Goal: Information Seeking & Learning: Compare options

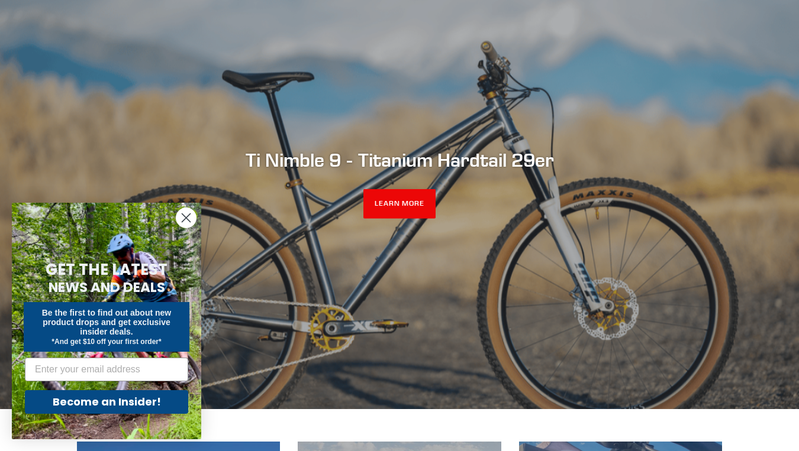
scroll to position [328, 0]
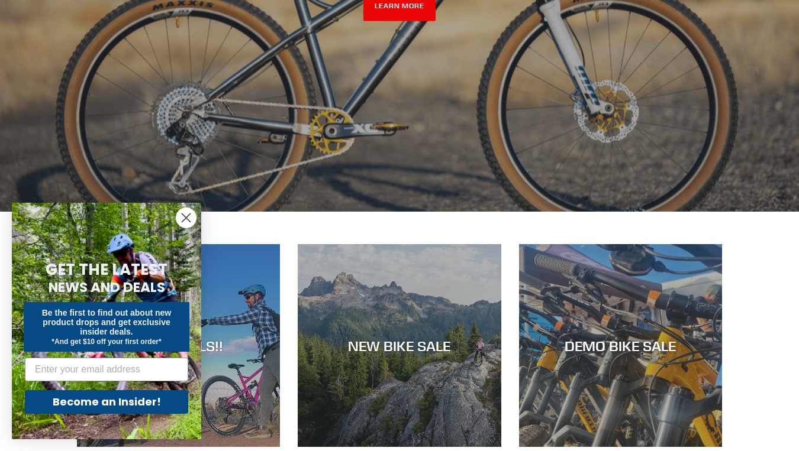
click at [183, 217] on circle "Close dialog" at bounding box center [186, 218] width 20 height 20
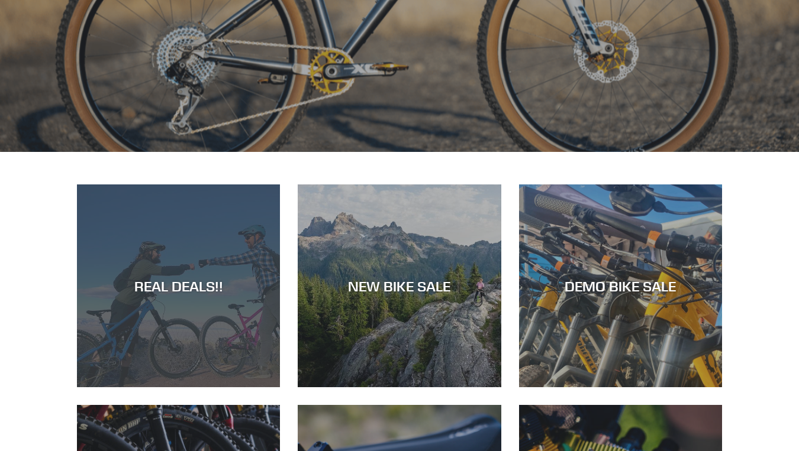
scroll to position [394, 0]
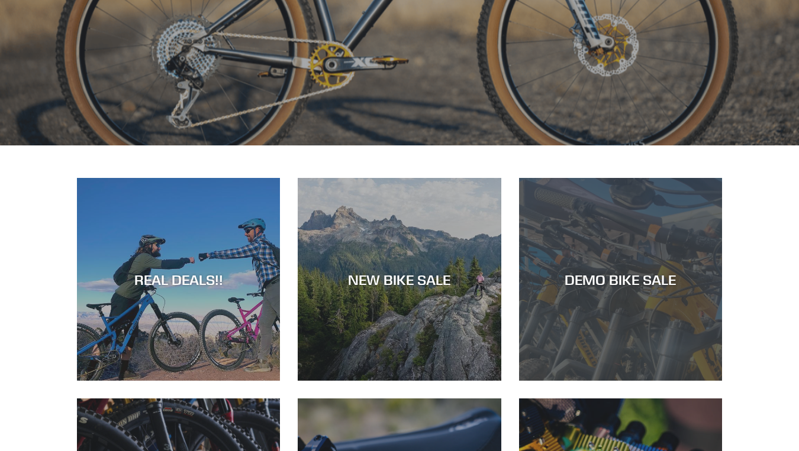
click at [624, 278] on div "DEMO BIKE SALE" at bounding box center [620, 279] width 203 height 17
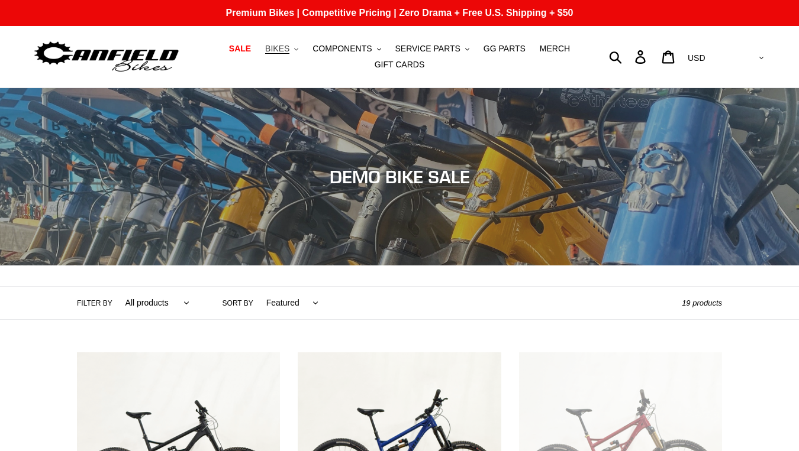
click at [282, 53] on span "BIKES" at bounding box center [277, 49] width 24 height 10
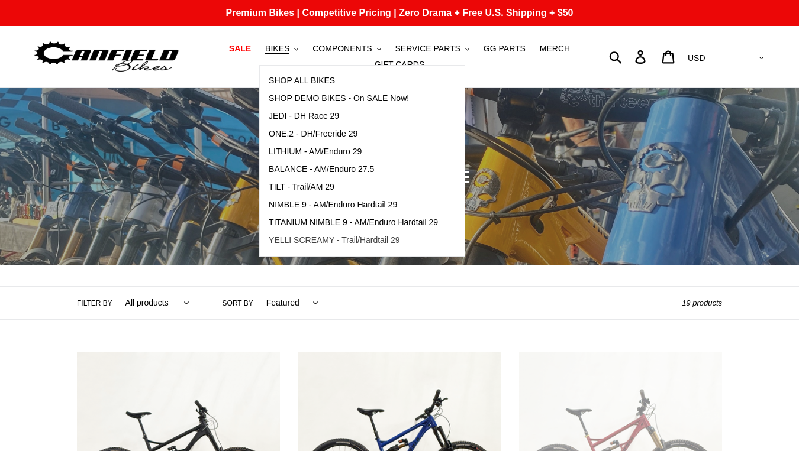
click at [299, 239] on span "YELLI SCREAMY - Trail/Hardtail 29" at bounding box center [334, 240] width 131 height 10
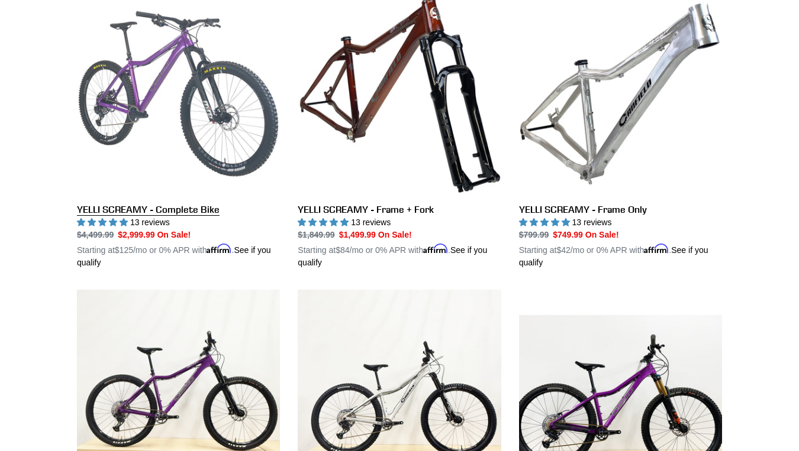
scroll to position [358, 0]
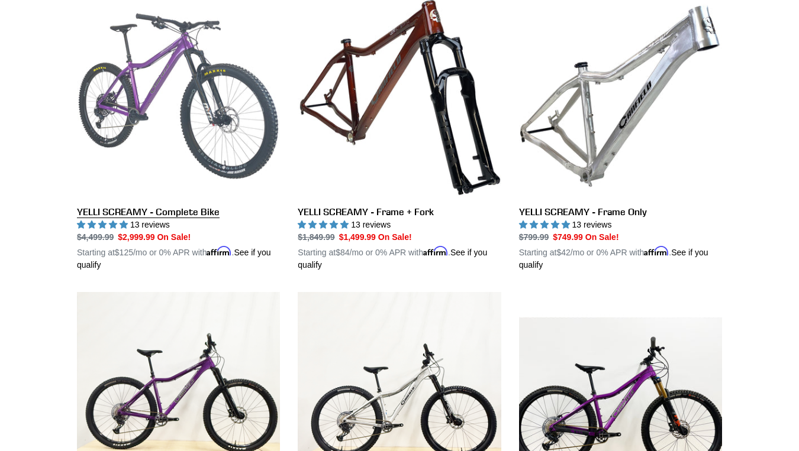
click at [168, 68] on link "YELLI SCREAMY - Complete Bike" at bounding box center [178, 133] width 203 height 277
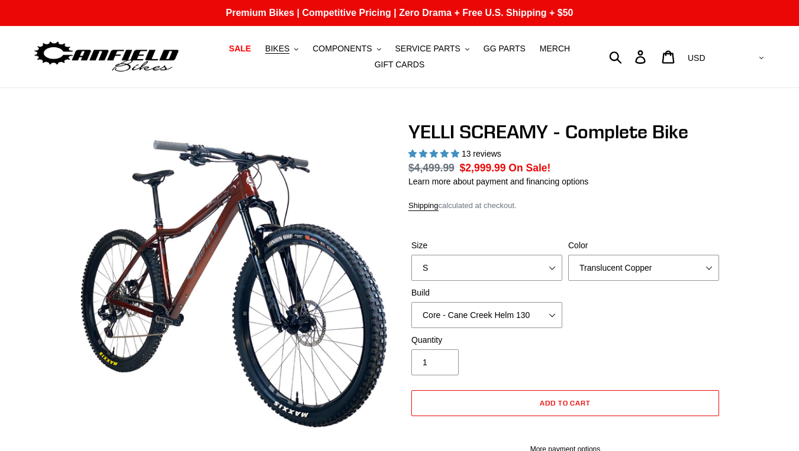
select select "highest-rating"
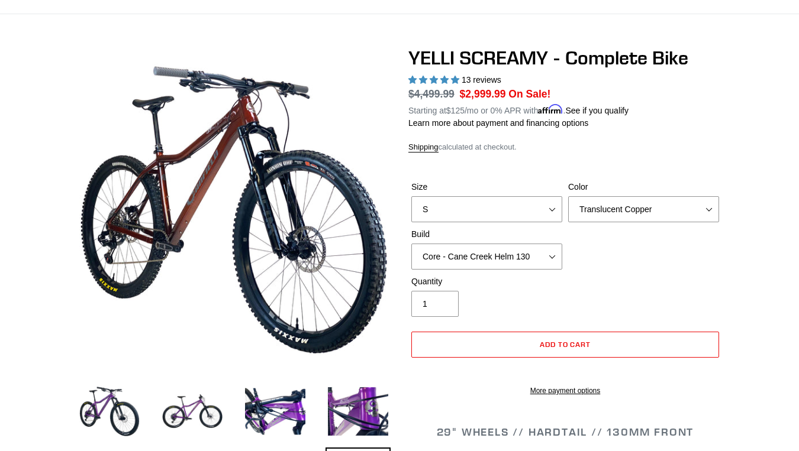
scroll to position [72, 0]
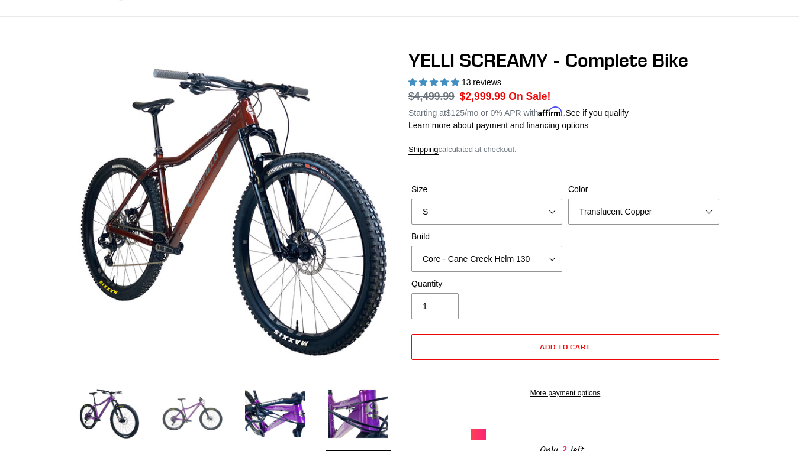
click at [182, 418] on img at bounding box center [192, 414] width 65 height 65
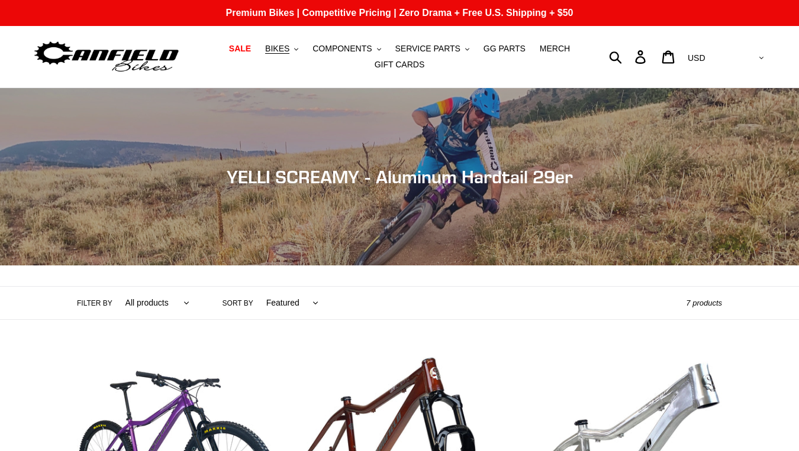
scroll to position [358, 0]
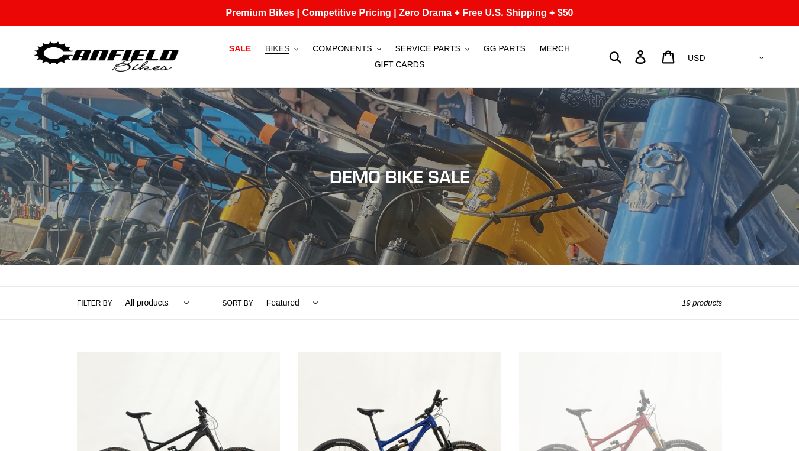
click at [285, 48] on span "BIKES" at bounding box center [277, 49] width 24 height 10
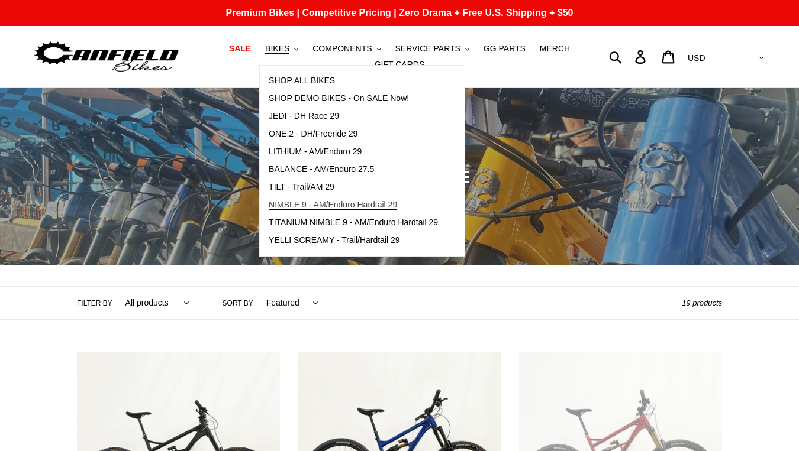
click at [302, 203] on span "NIMBLE 9 - AM/Enduro Hardtail 29" at bounding box center [333, 205] width 128 height 10
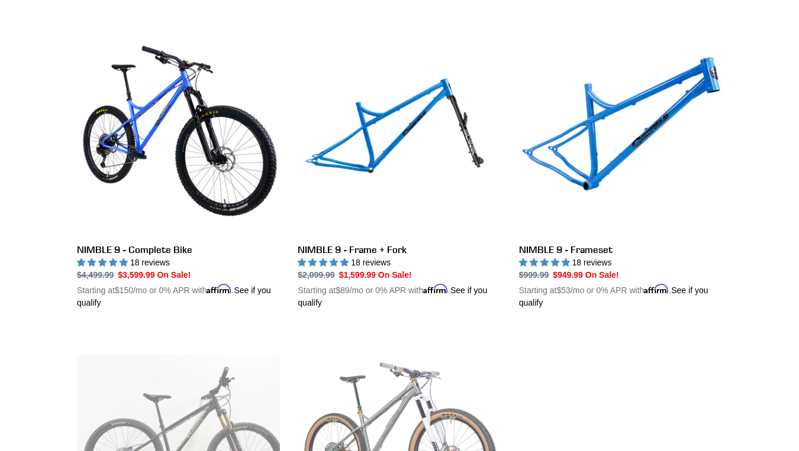
scroll to position [298, 0]
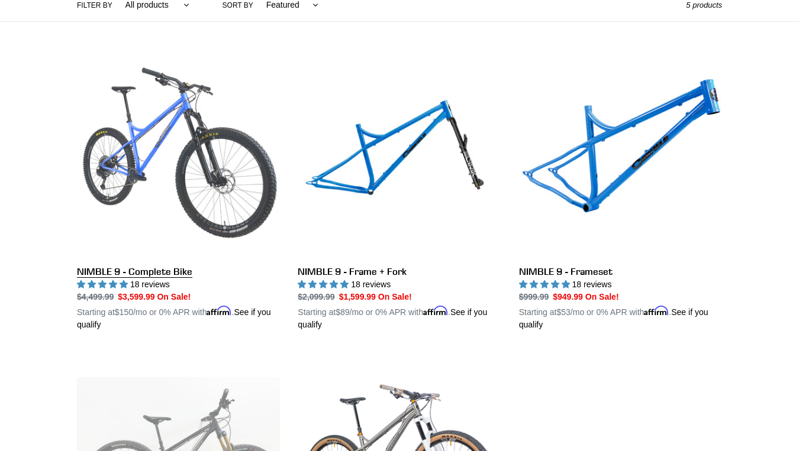
click at [212, 170] on link "NIMBLE 9 - Complete Bike" at bounding box center [178, 192] width 203 height 277
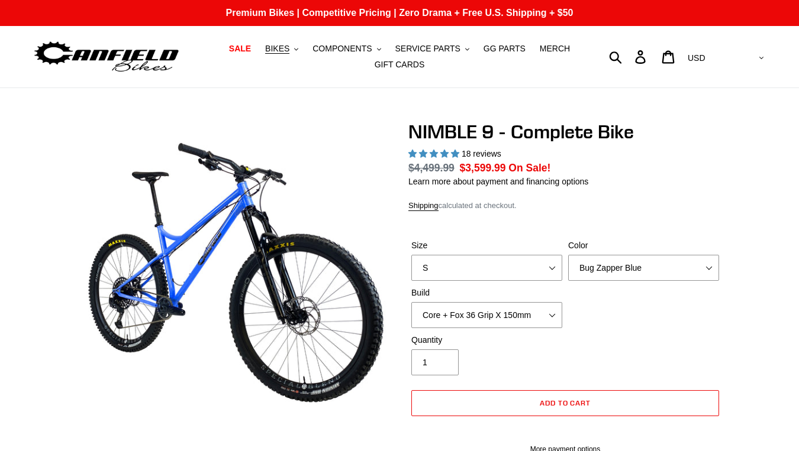
select select "highest-rating"
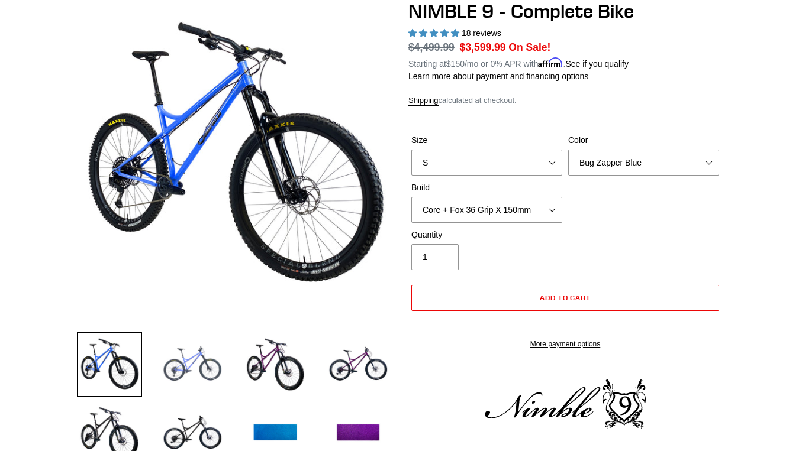
scroll to position [137, 0]
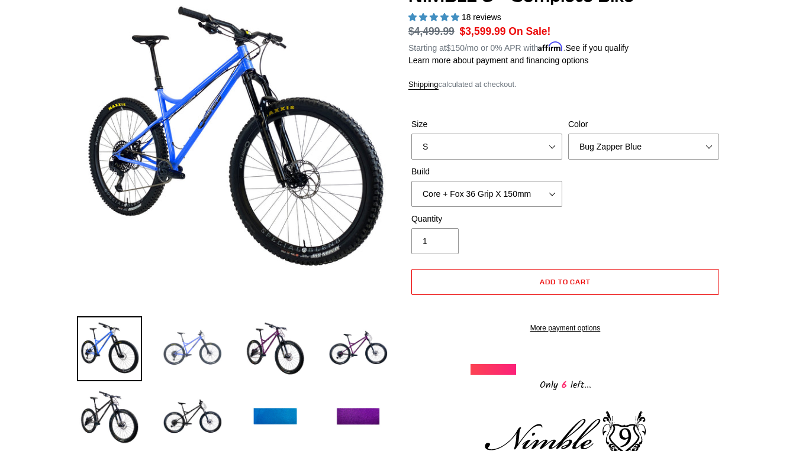
click at [182, 353] on img at bounding box center [192, 348] width 65 height 65
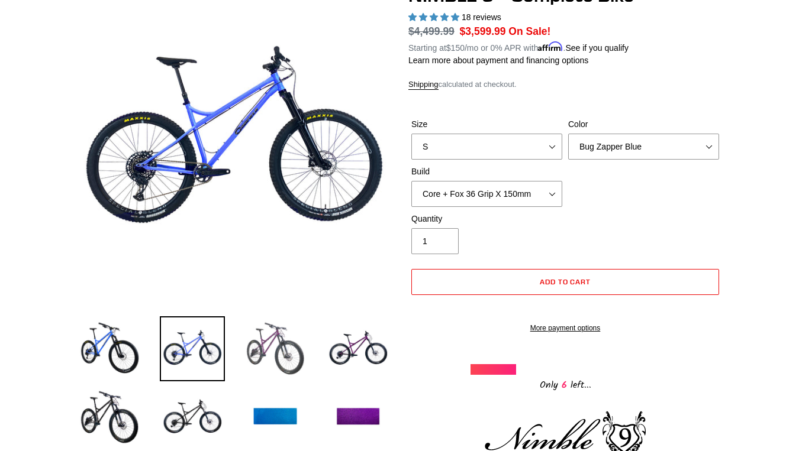
click at [276, 348] on img at bounding box center [275, 348] width 65 height 65
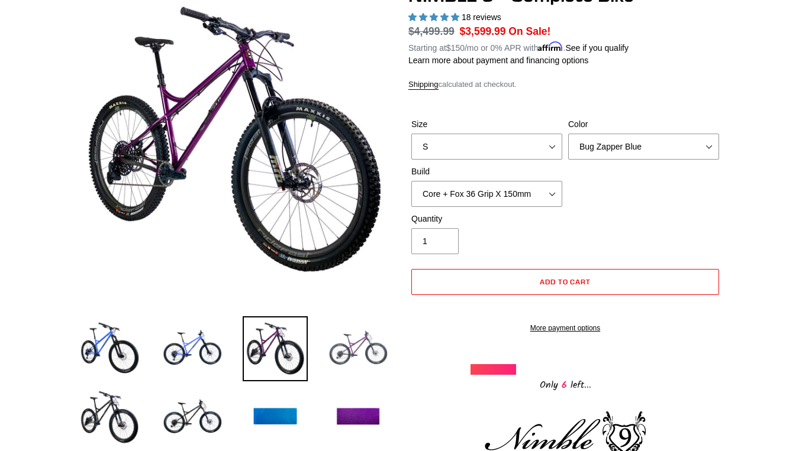
click at [357, 344] on img at bounding box center [357, 348] width 65 height 65
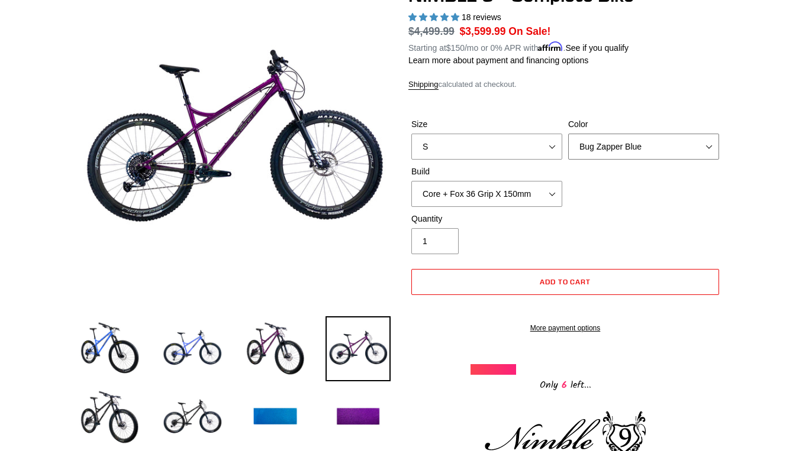
select select "Purple Haze - Sold Out"
click option "Purple Haze - Sold Out" at bounding box center [0, 0] width 0 height 0
